Goal: Find specific page/section

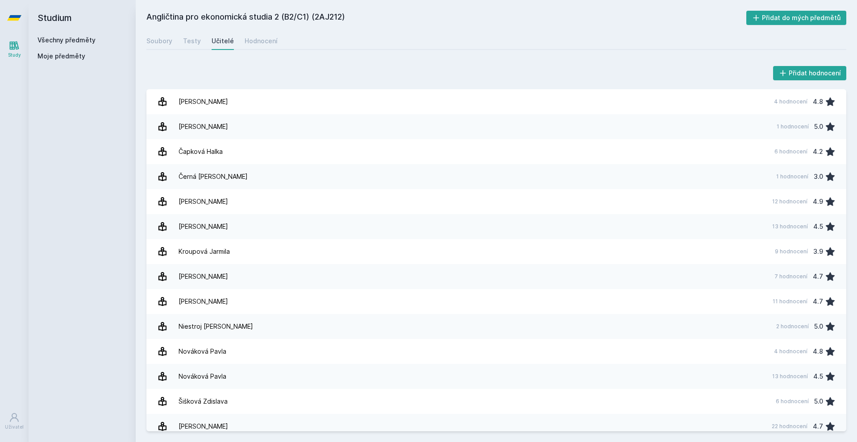
click at [68, 55] on span "Moje předměty" at bounding box center [61, 56] width 48 height 9
click at [51, 56] on span "Moje předměty" at bounding box center [61, 56] width 48 height 9
click at [64, 40] on link "Všechny předměty" at bounding box center [66, 40] width 58 height 8
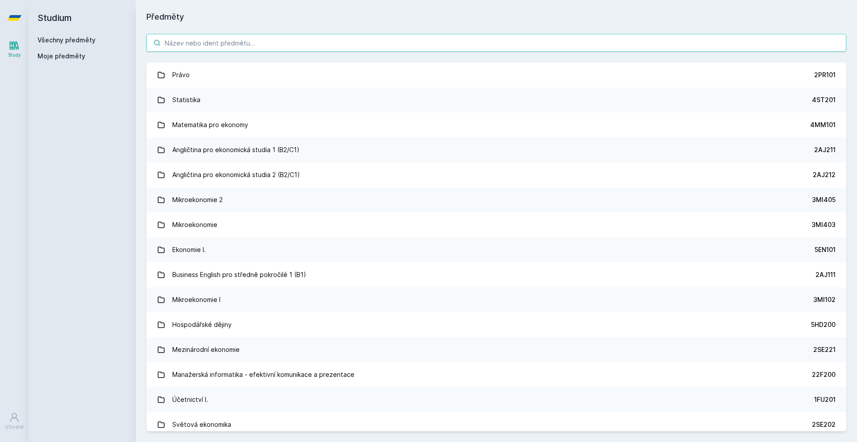
click at [235, 49] on input "search" at bounding box center [496, 43] width 700 height 18
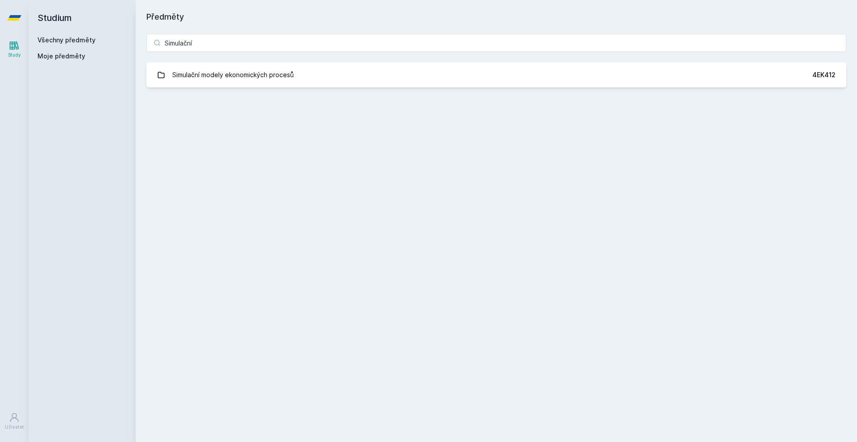
click at [244, 56] on div "Simulační Simulační modely ekonomických procesů 4EK412 Jejda, něco se pokazilo." at bounding box center [496, 60] width 721 height 75
click at [246, 49] on input "Simulační" at bounding box center [496, 43] width 700 height 18
click at [304, 40] on input "Simulační" at bounding box center [496, 43] width 700 height 18
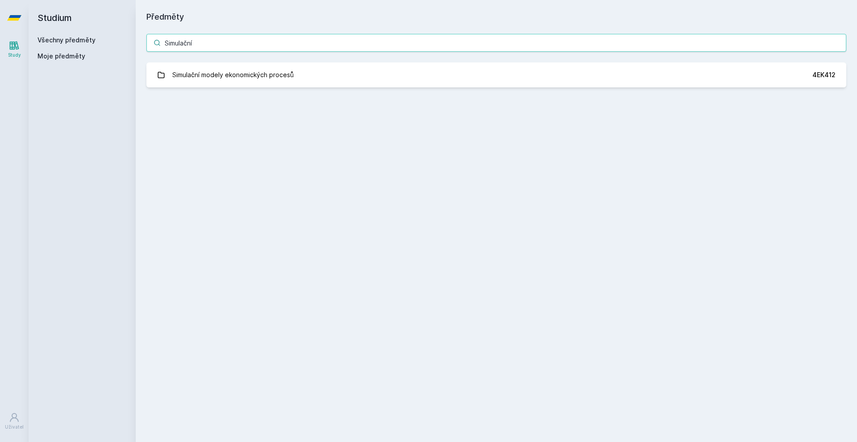
click at [304, 40] on input "Simulační" at bounding box center [496, 43] width 700 height 18
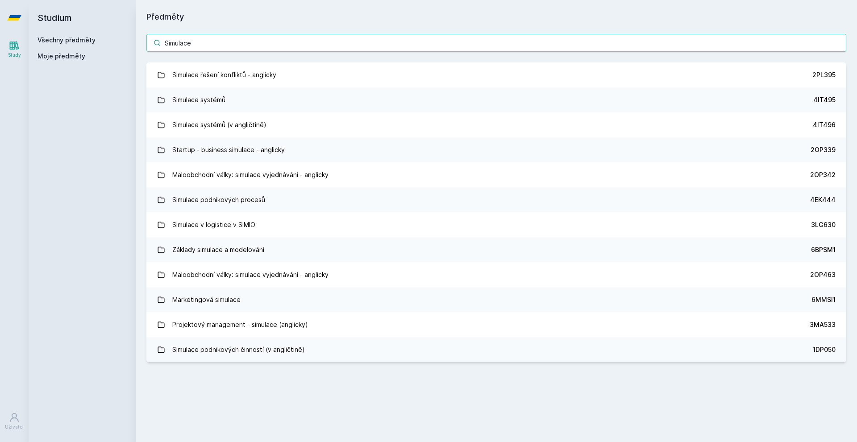
click at [304, 40] on input "Simulace" at bounding box center [496, 43] width 700 height 18
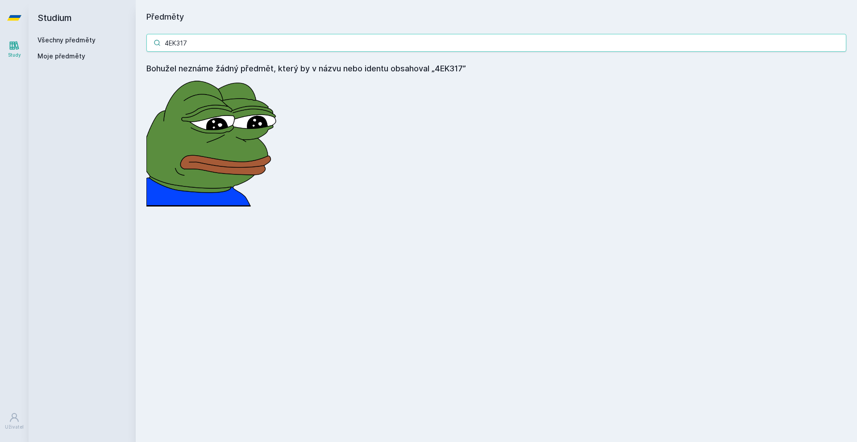
click at [298, 40] on input "4EK317" at bounding box center [496, 43] width 700 height 18
click at [291, 25] on div "4EK317 Bohužel neznáme žádný předmět, který by v názvu nebo identu obsahoval „4…" at bounding box center [496, 120] width 721 height 194
click at [276, 37] on input "4EK317" at bounding box center [496, 43] width 700 height 18
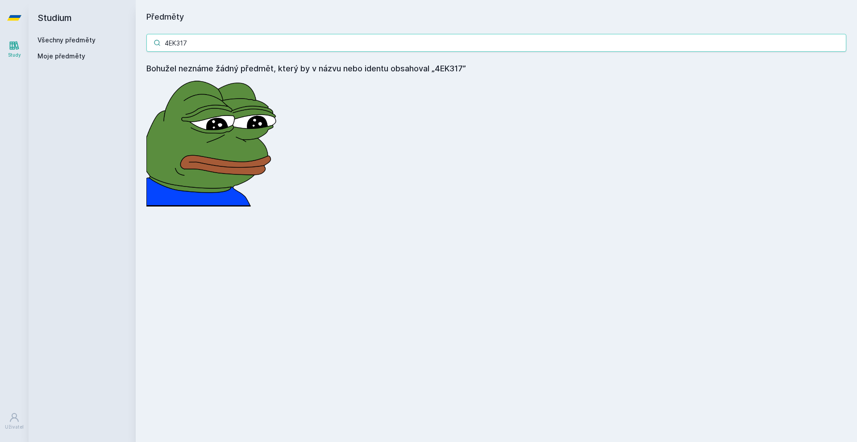
click at [276, 37] on input "4EK317" at bounding box center [496, 43] width 700 height 18
type input "Simulační modely pro"
